Goal: Task Accomplishment & Management: Check status

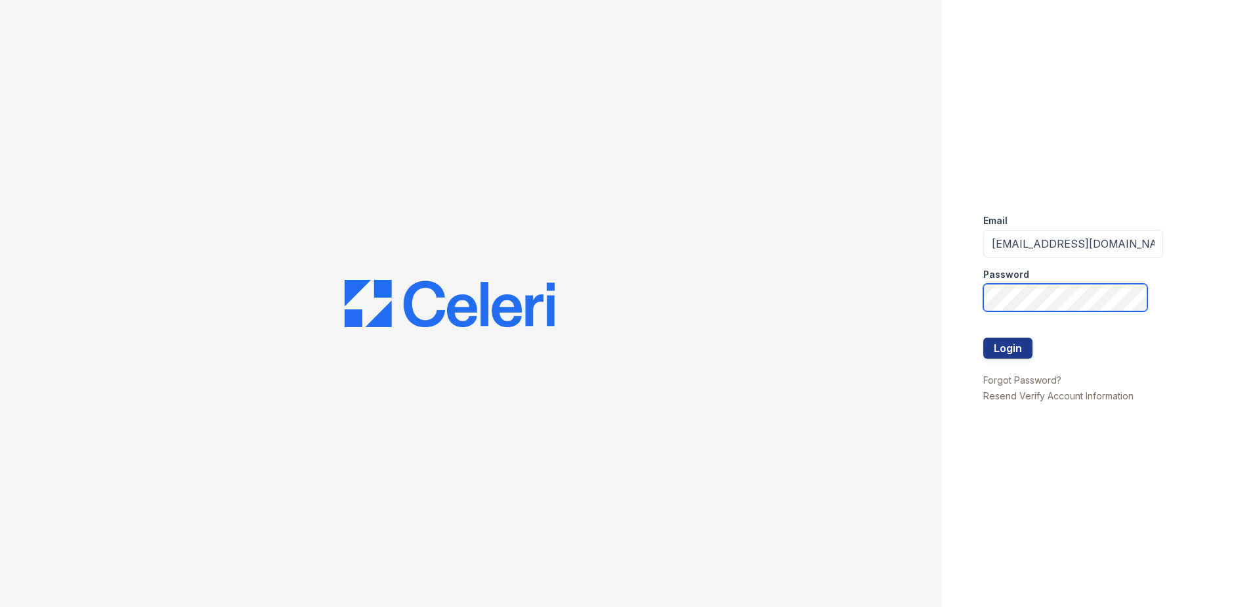
click at [983, 337] on button "Login" at bounding box center [1007, 347] width 49 height 21
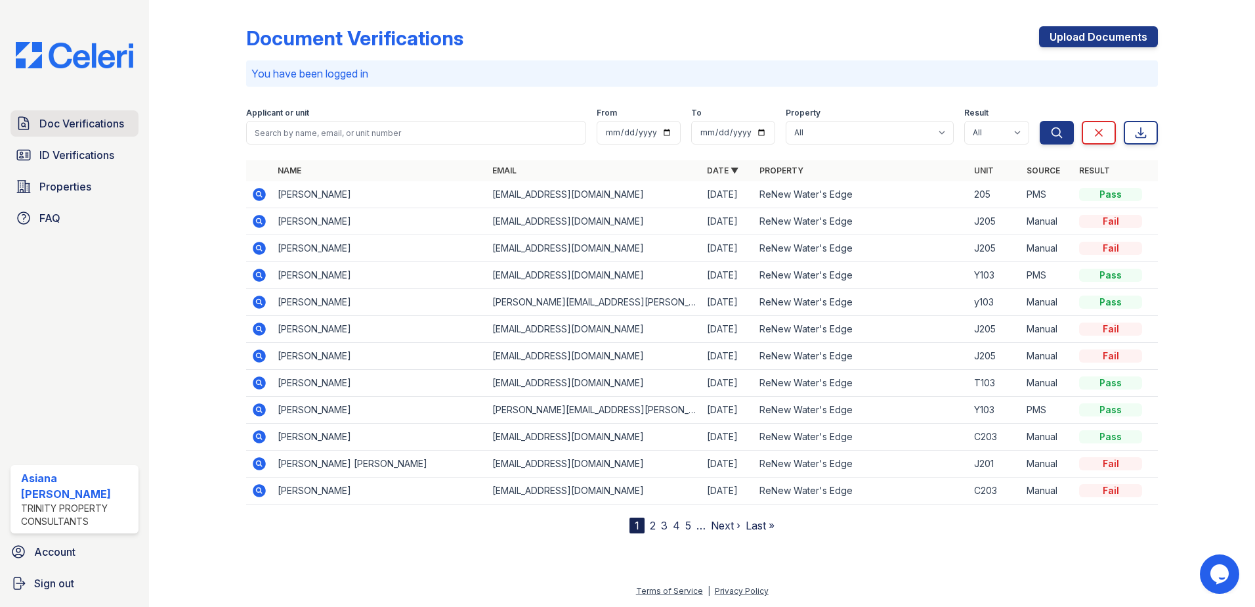
click at [105, 130] on span "Doc Verifications" at bounding box center [81, 124] width 85 height 16
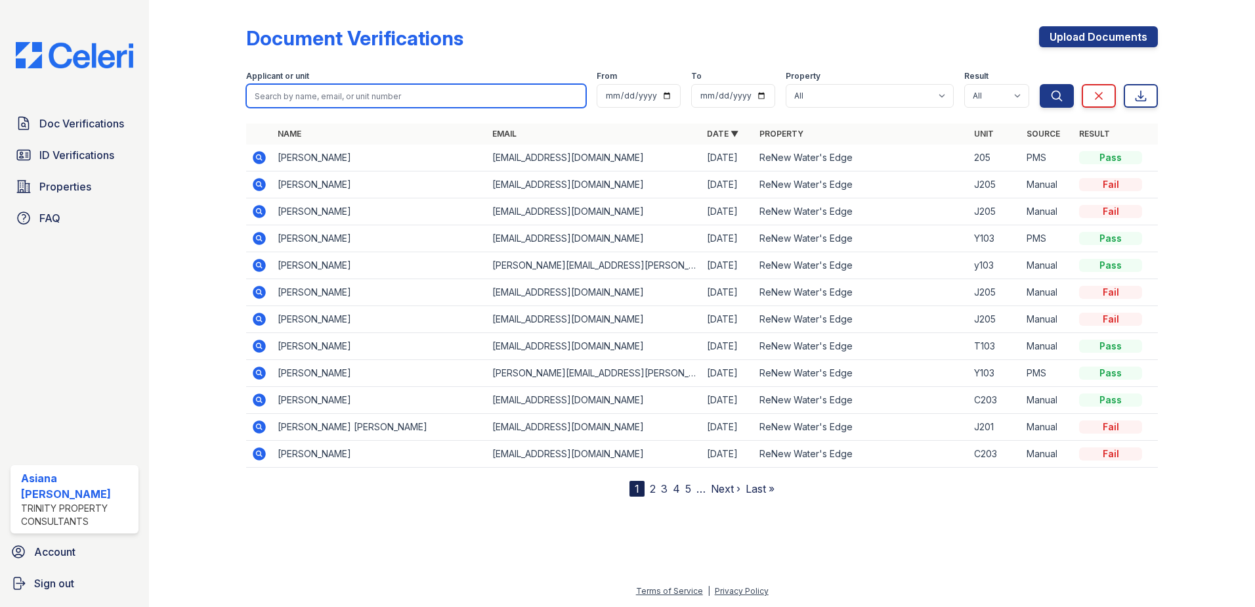
click at [353, 98] on input "search" at bounding box center [416, 96] width 340 height 24
click at [672, 267] on td "[PERSON_NAME][EMAIL_ADDRESS][PERSON_NAME][PERSON_NAME][DOMAIN_NAME]" at bounding box center [594, 265] width 215 height 27
click at [263, 266] on icon at bounding box center [259, 265] width 13 height 13
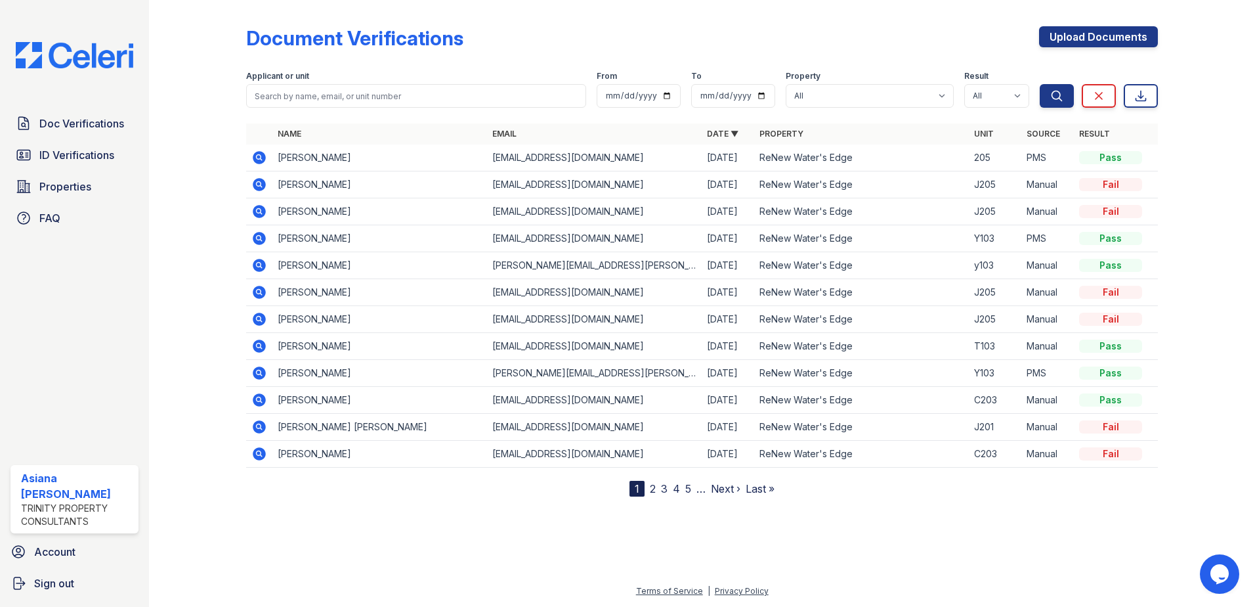
click at [257, 265] on icon at bounding box center [259, 265] width 16 height 16
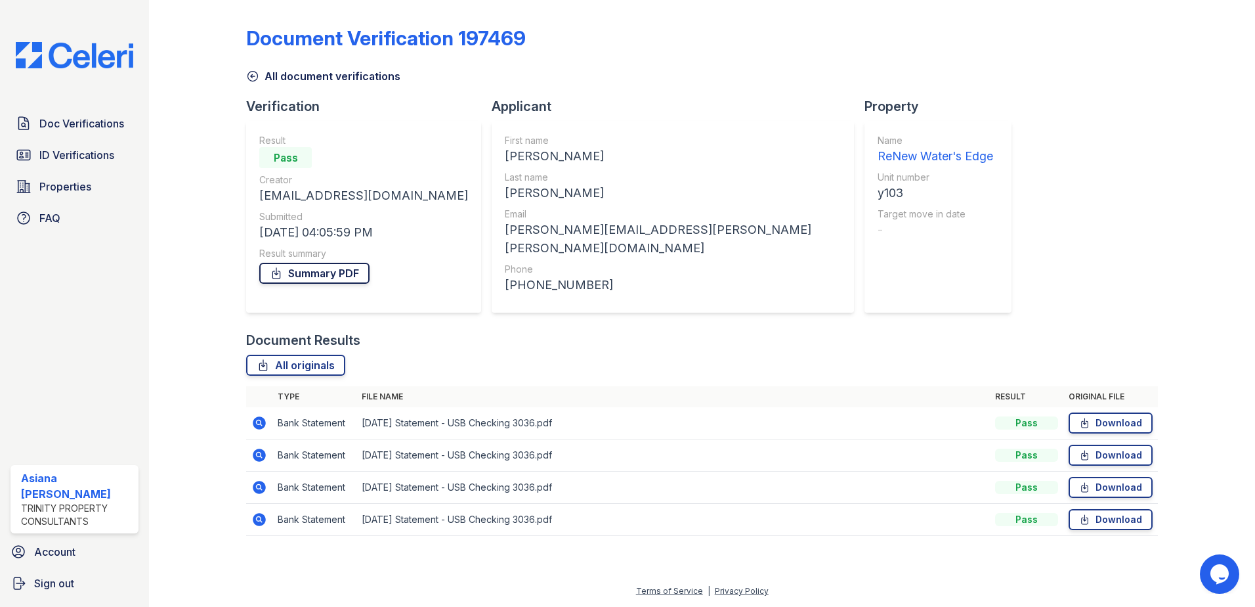
click at [315, 269] on link "Summary PDF" at bounding box center [314, 273] width 110 height 21
drag, startPoint x: 214, startPoint y: 0, endPoint x: 194, endPoint y: 134, distance: 135.4
click at [205, 145] on div at bounding box center [208, 277] width 76 height 544
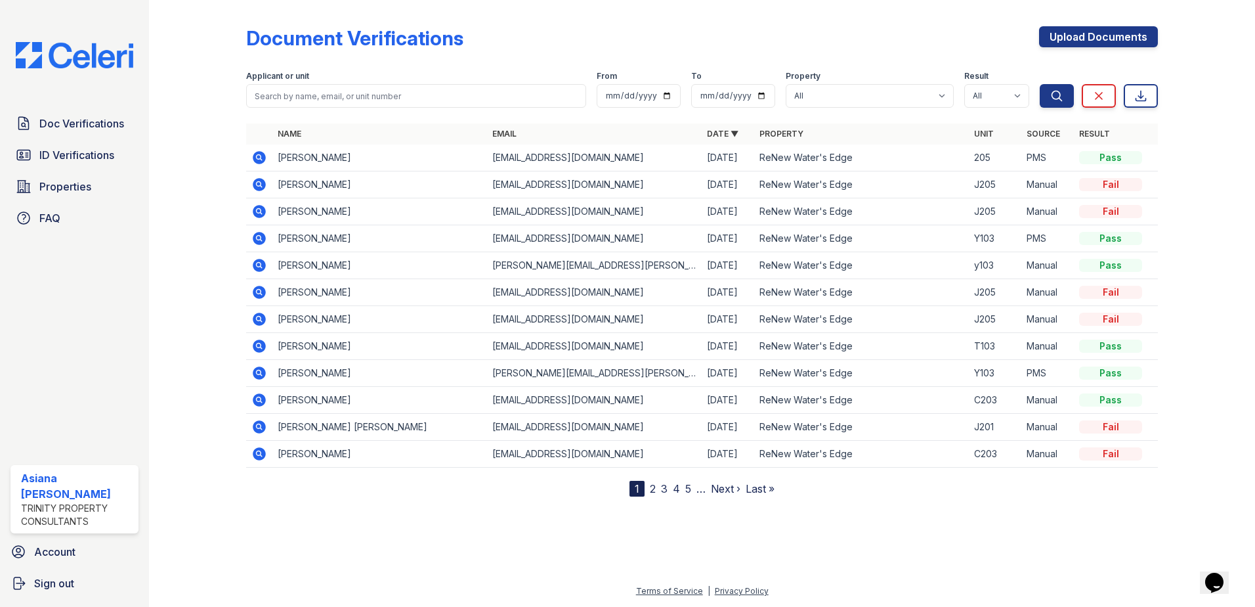
click at [261, 236] on icon at bounding box center [259, 238] width 16 height 16
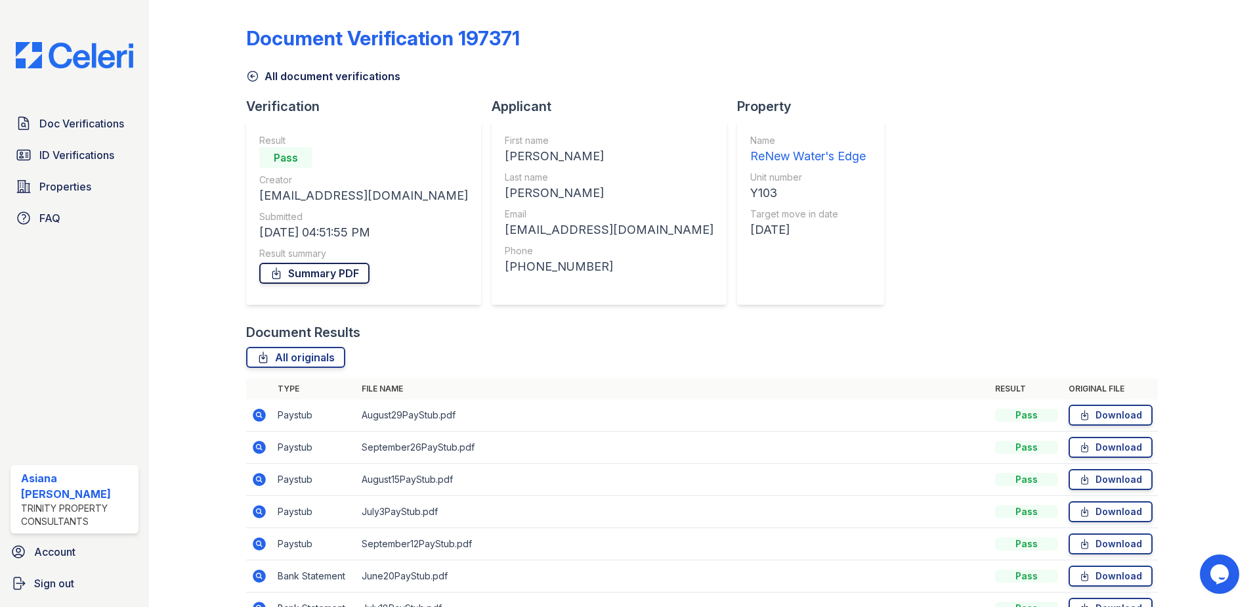
click at [341, 276] on link "Summary PDF" at bounding box center [314, 273] width 110 height 21
